Goal: Task Accomplishment & Management: Manage account settings

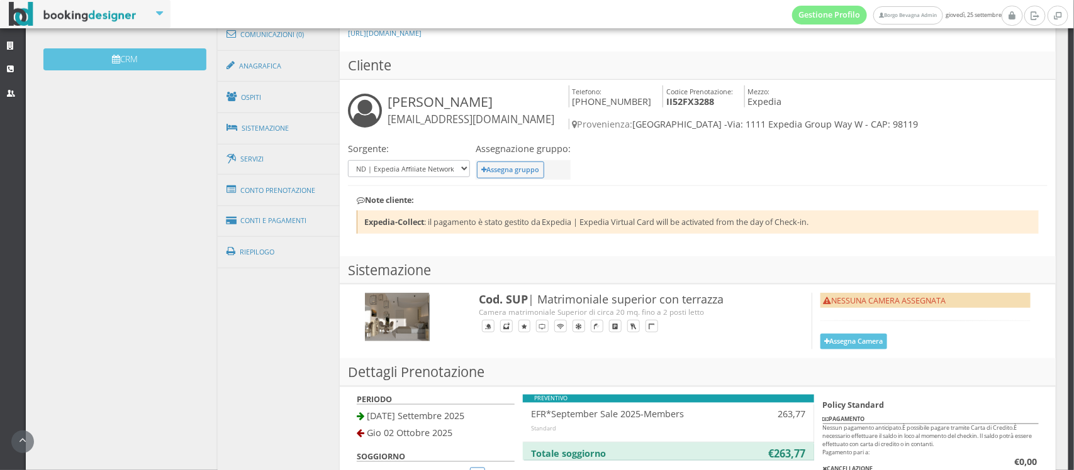
scroll to position [416, 0]
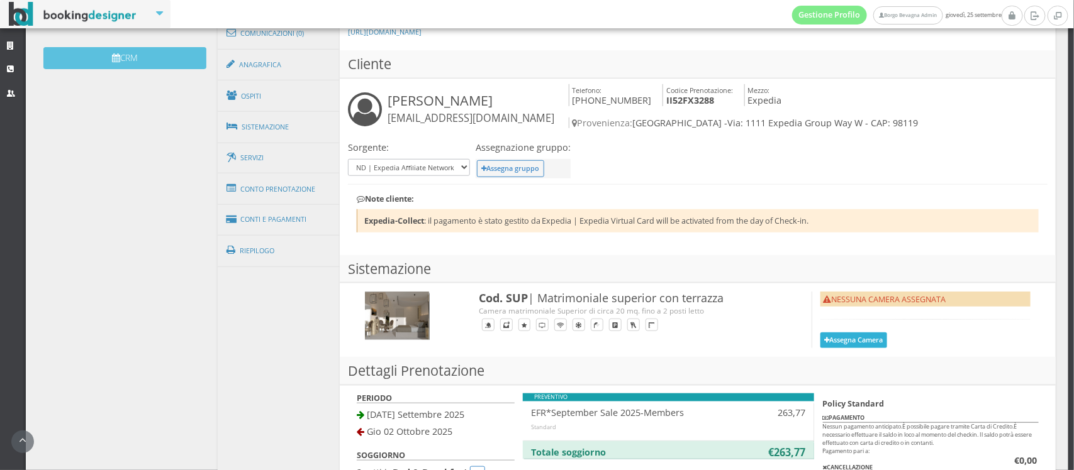
click at [838, 348] on button "Assegna Camera" at bounding box center [853, 341] width 67 height 16
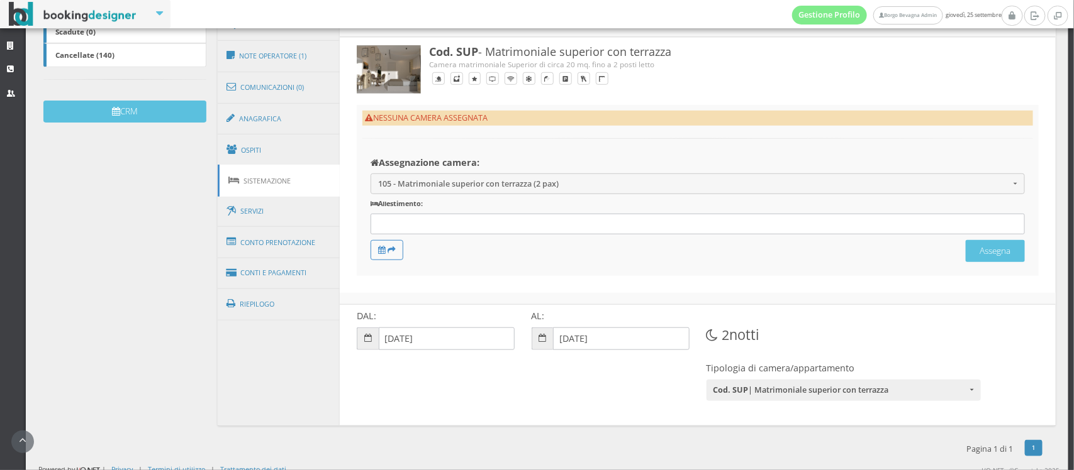
scroll to position [353, 0]
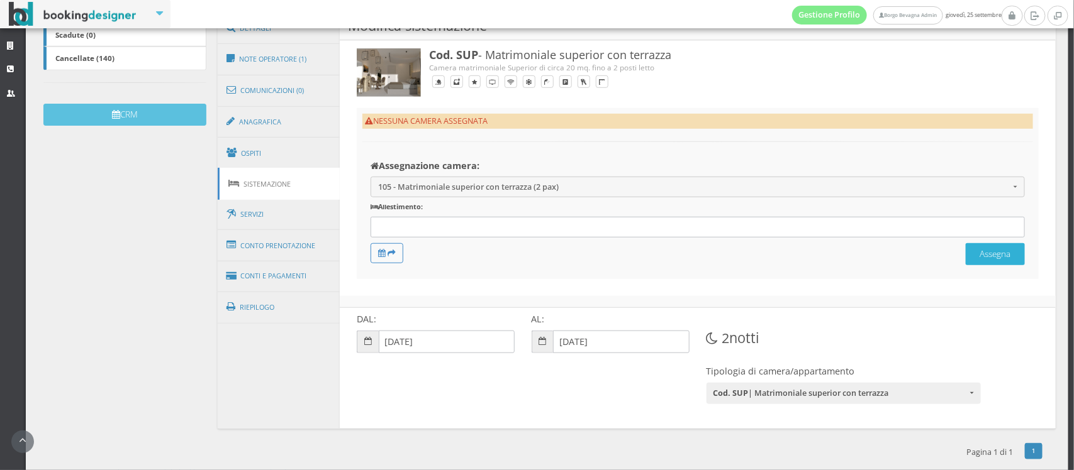
click at [978, 252] on button "Assegna" at bounding box center [994, 254] width 59 height 22
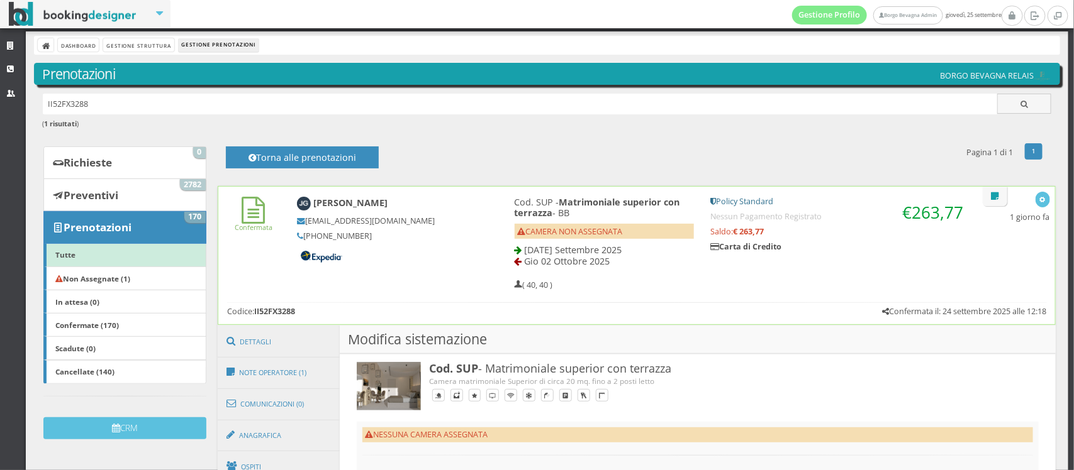
scroll to position [3, 0]
